Goal: Information Seeking & Learning: Understand process/instructions

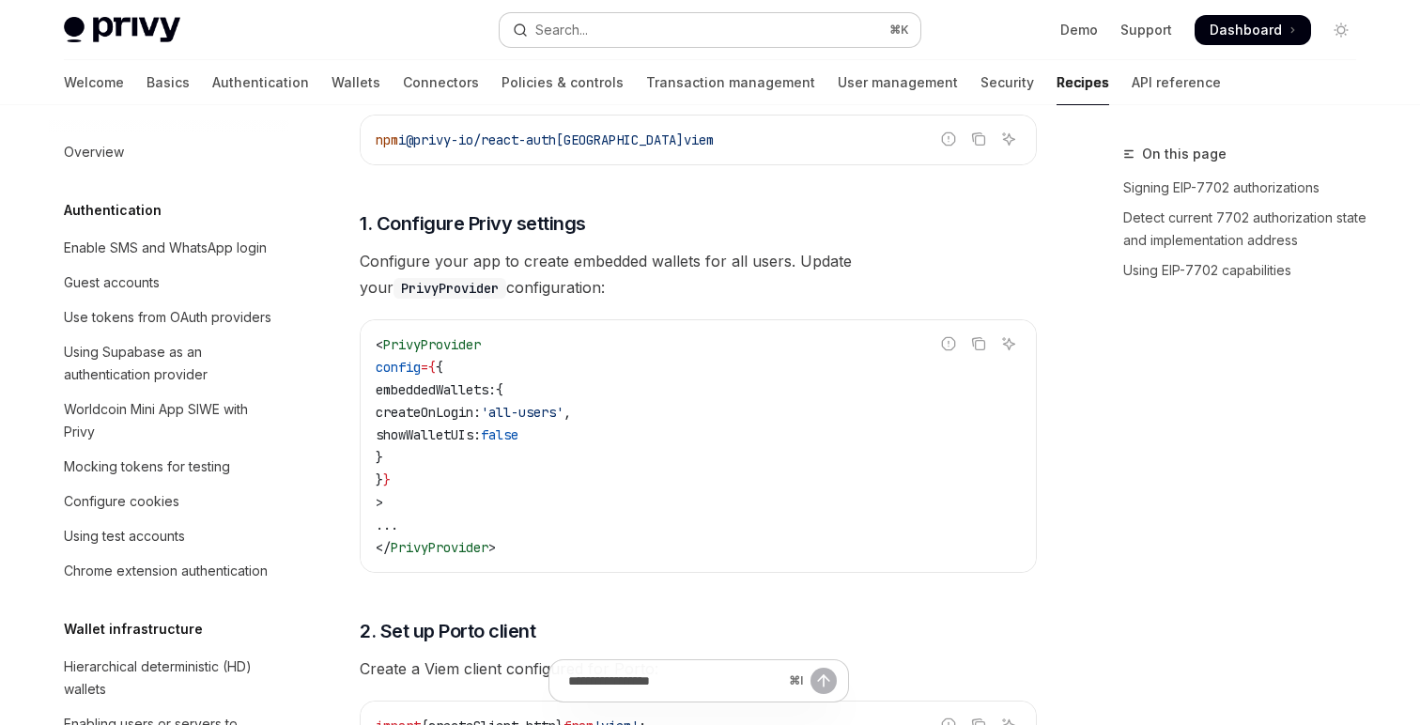
scroll to position [1590, 0]
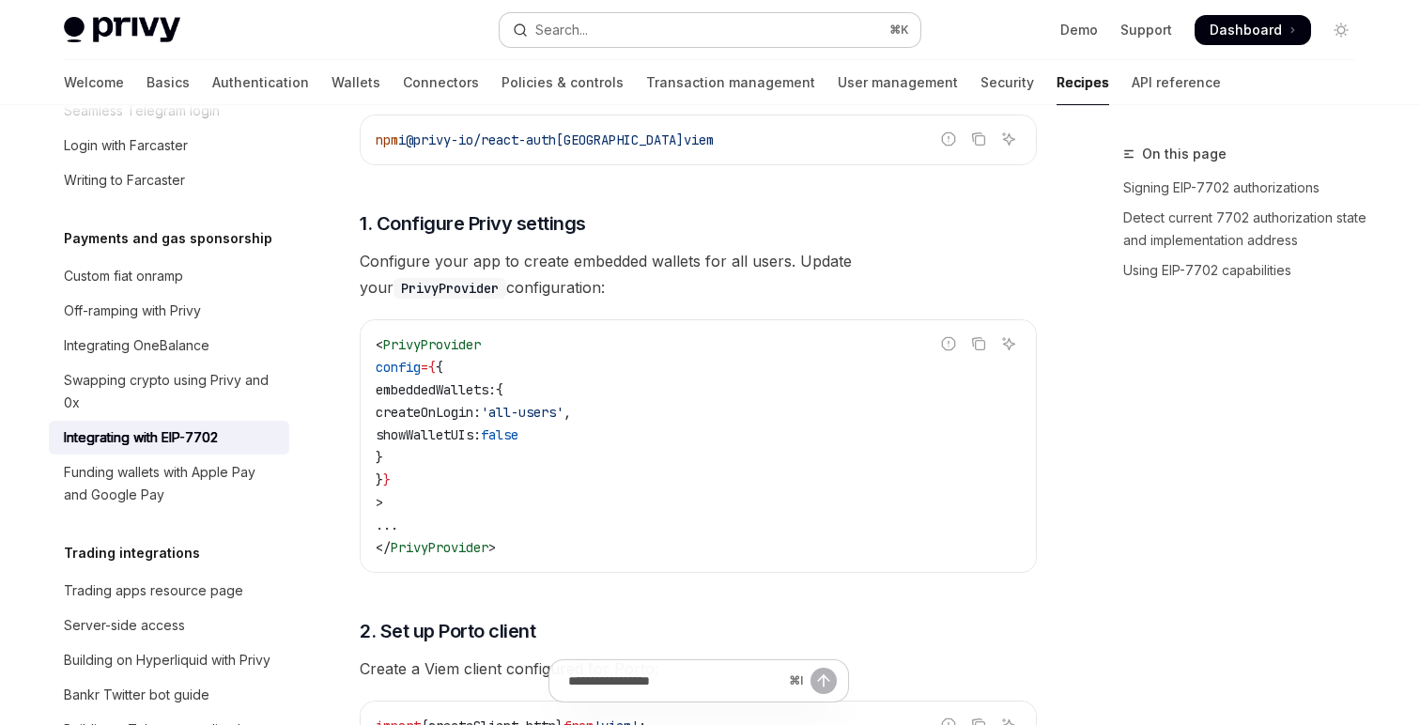
click at [558, 32] on div "Search..." at bounding box center [561, 30] width 53 height 23
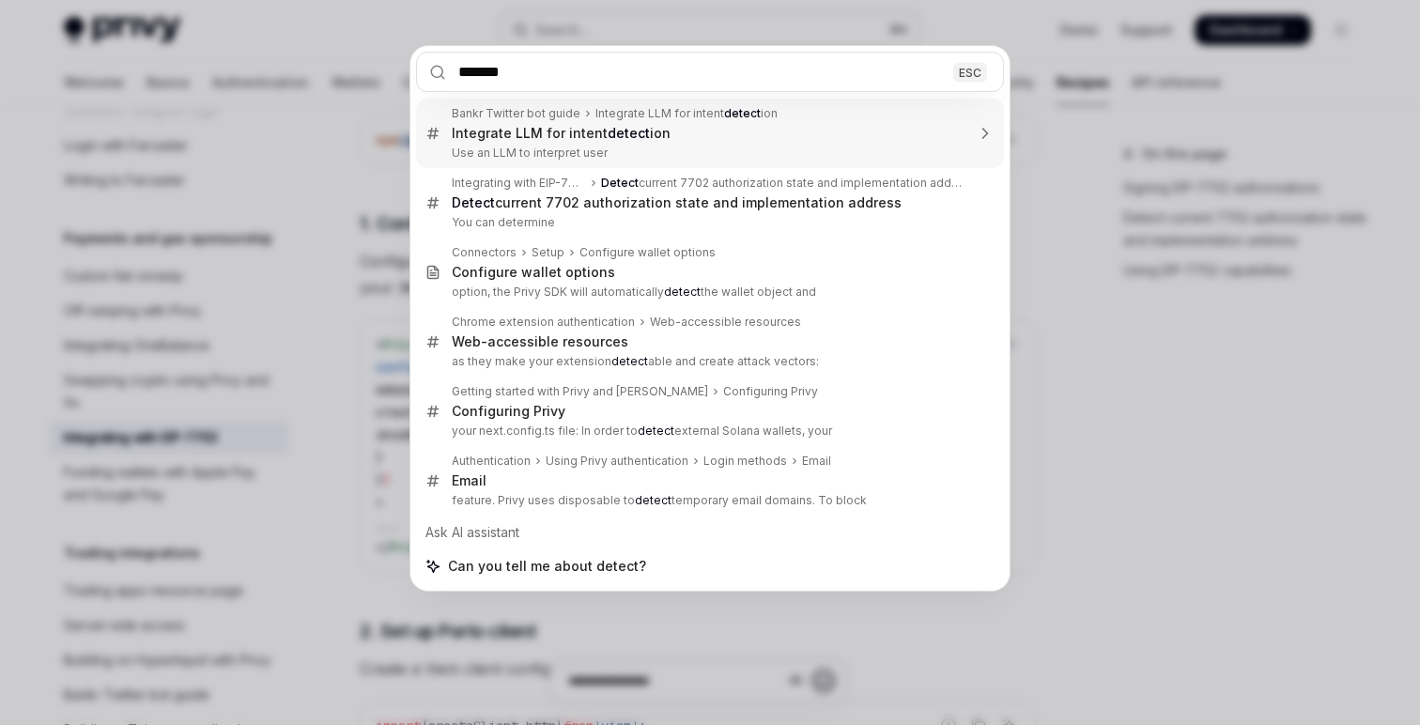
type input "********"
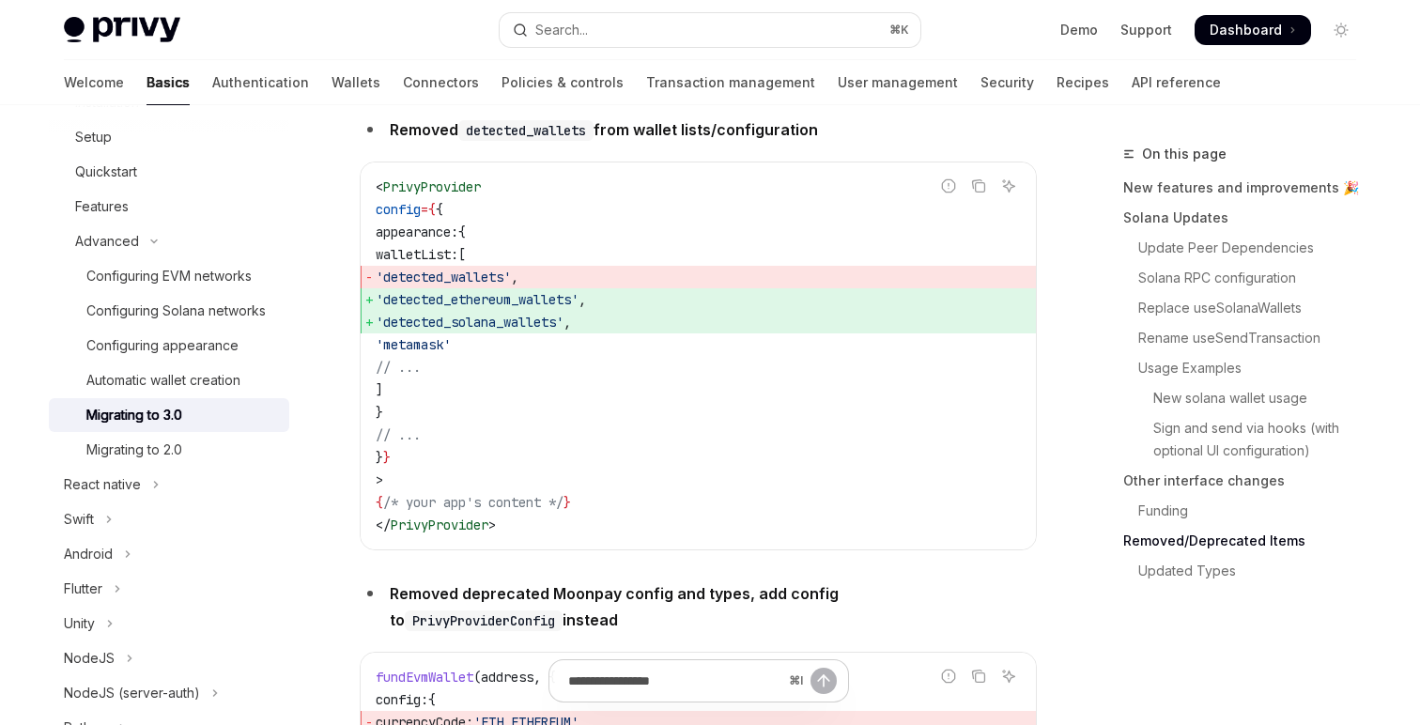
scroll to position [6390, 0]
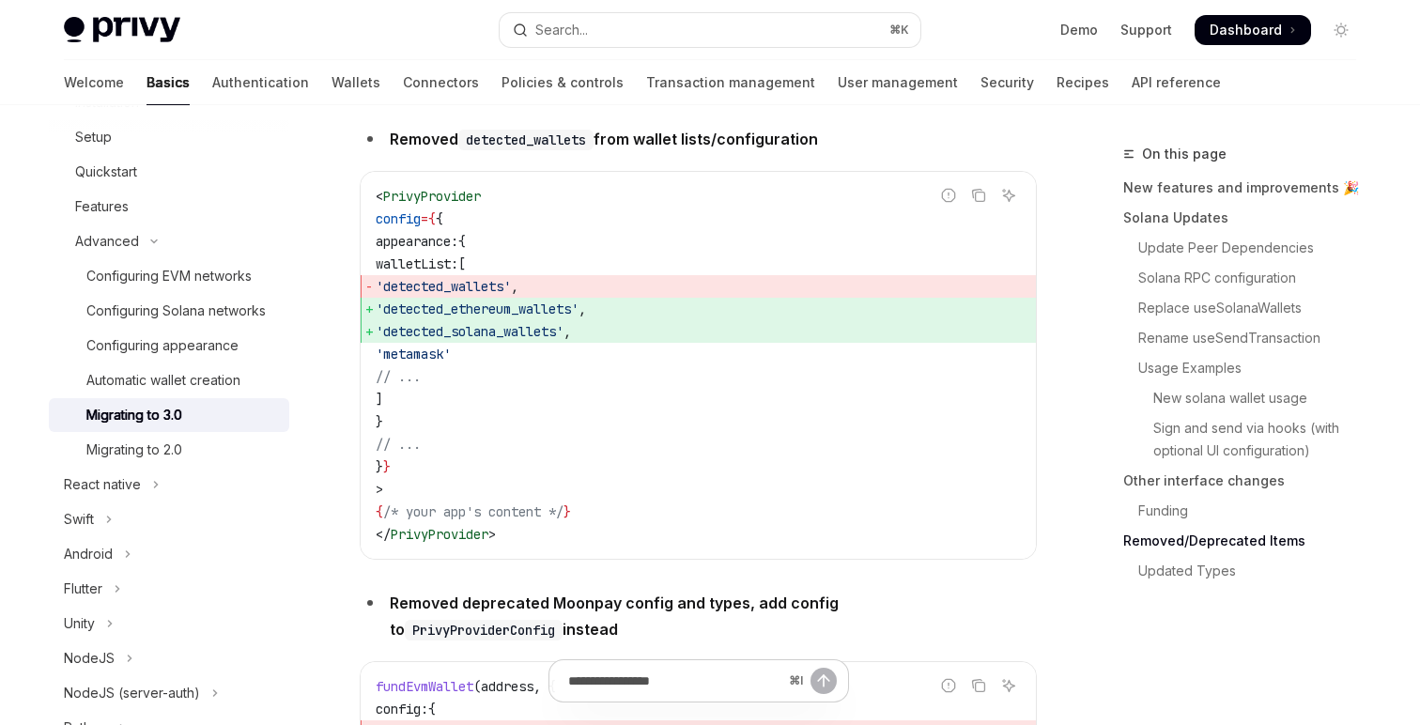
click at [966, 252] on code "< PrivyProvider config = { { appearance: { walletList: [ 'detected_wallets' , '…" at bounding box center [698, 365] width 645 height 361
click at [971, 203] on icon "Copy the contents from the code block" at bounding box center [978, 195] width 15 height 15
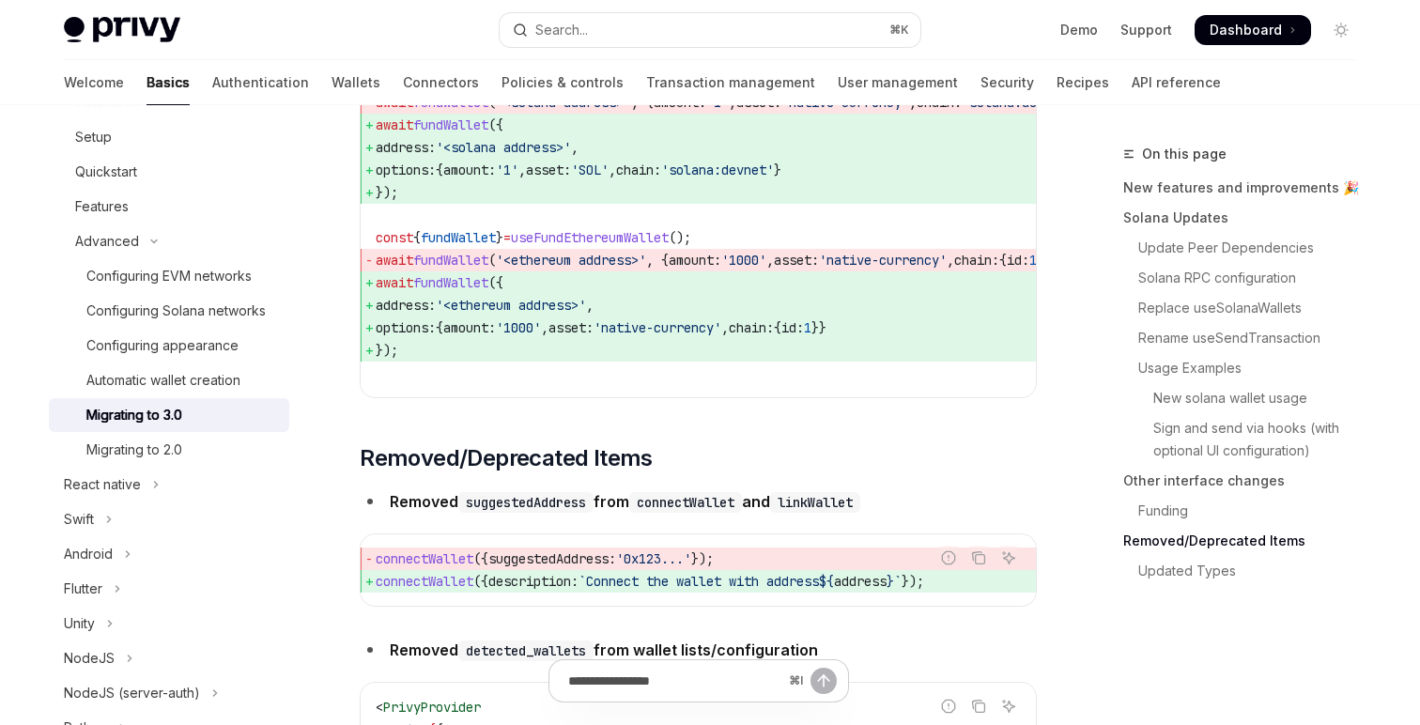
scroll to position [5621, 0]
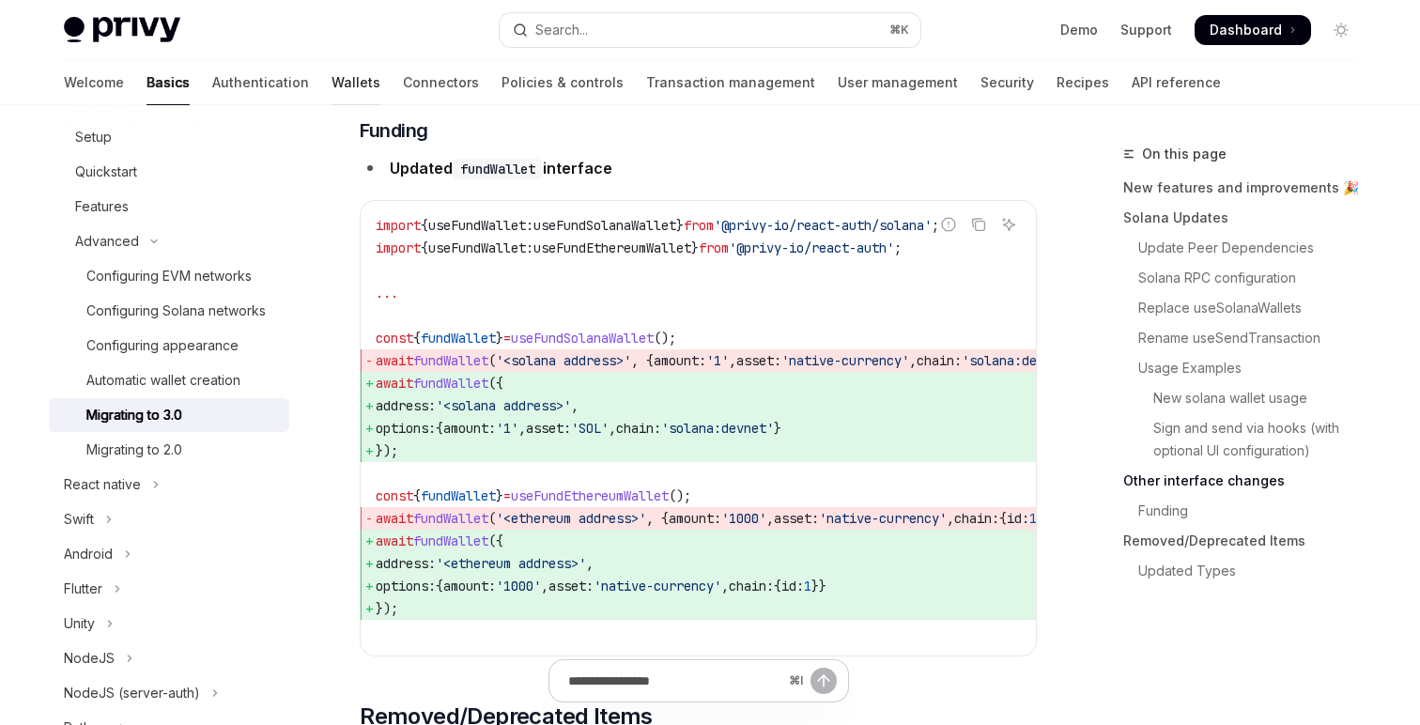
click at [332, 79] on link "Wallets" at bounding box center [356, 82] width 49 height 45
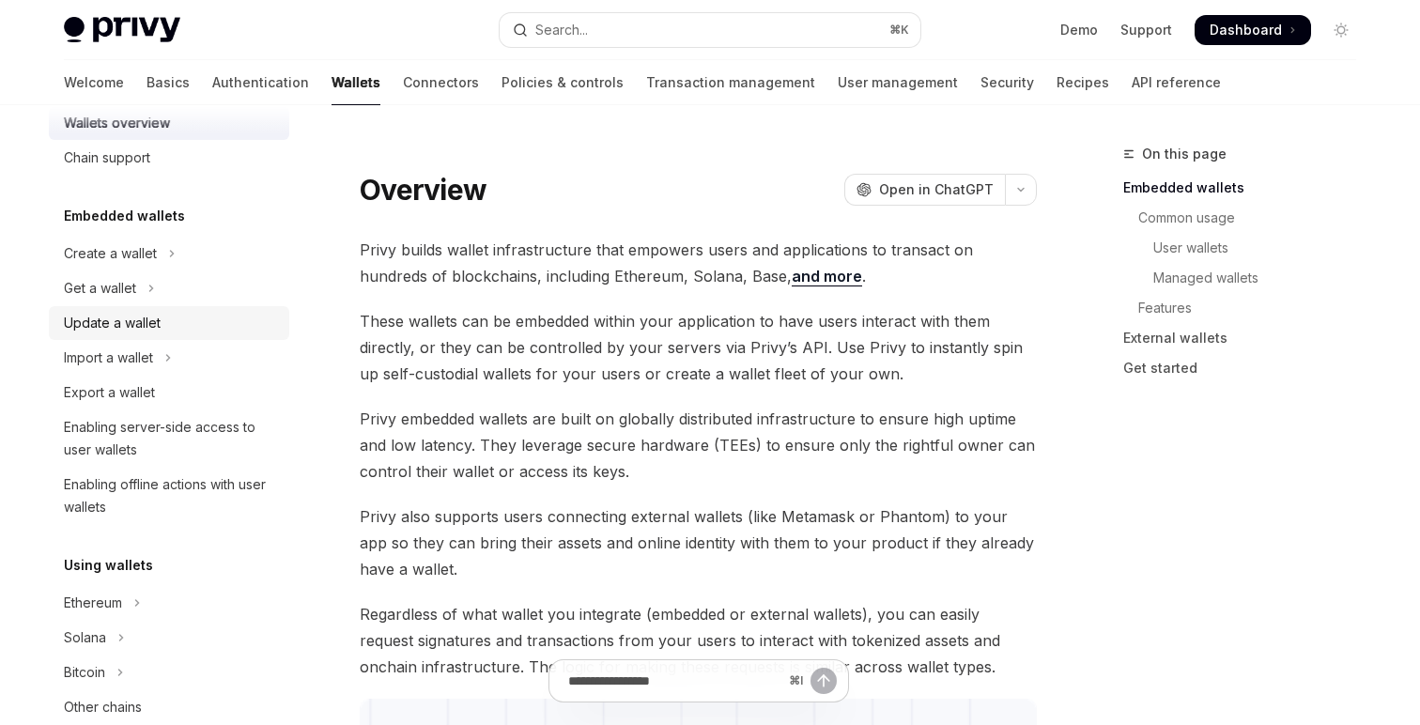
scroll to position [44, 0]
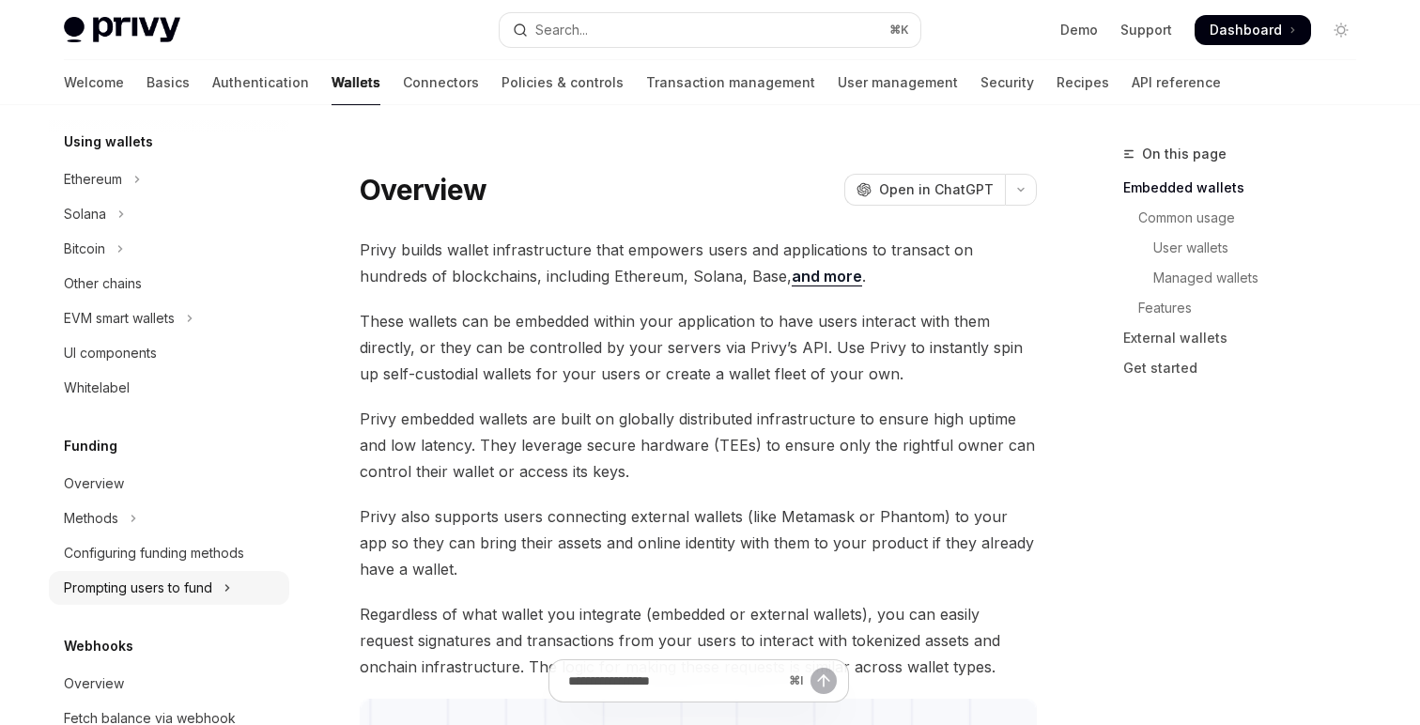
click at [135, 580] on div "Prompting users to fund" at bounding box center [138, 588] width 148 height 23
type textarea "*"
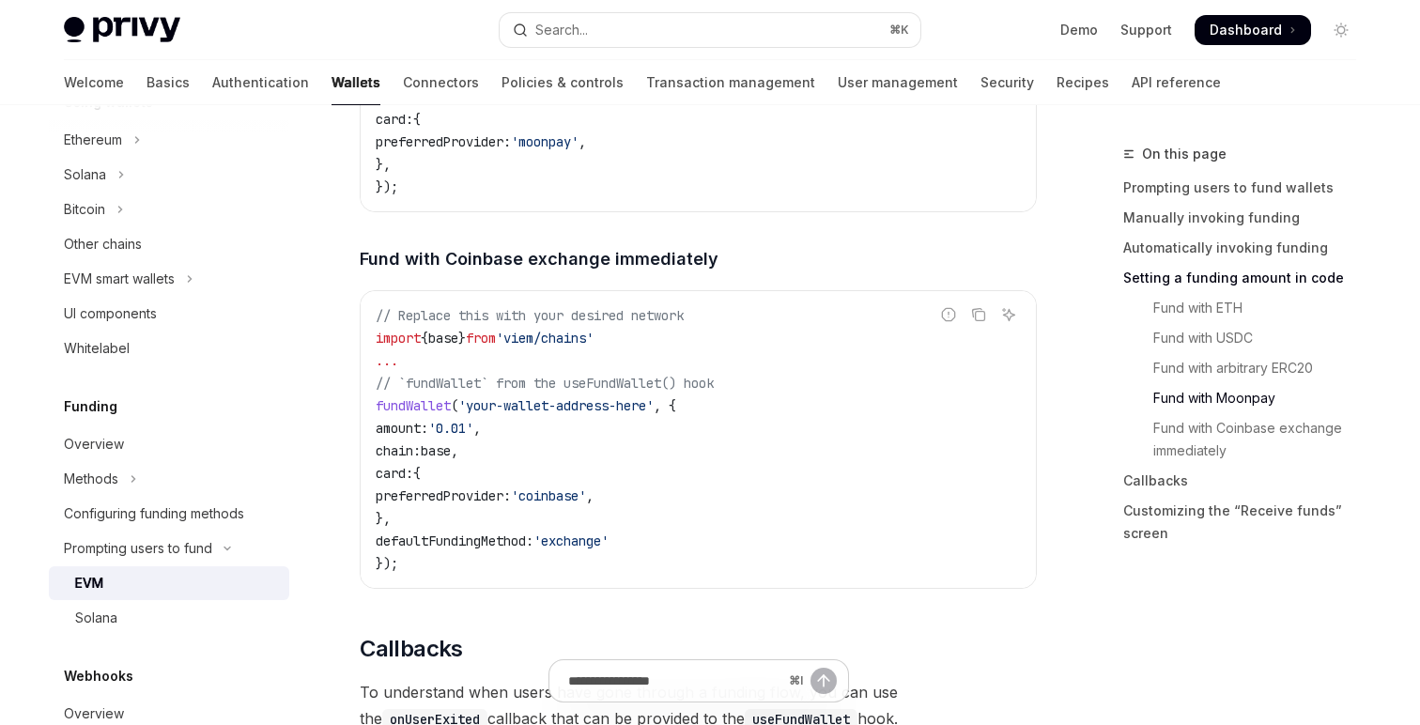
scroll to position [3709, 0]
